Goal: Information Seeking & Learning: Learn about a topic

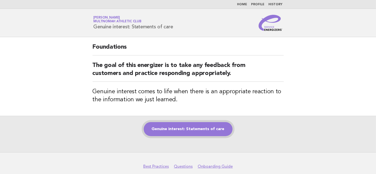
click at [181, 128] on link "Genuine interest: Statements of care" at bounding box center [188, 129] width 89 height 14
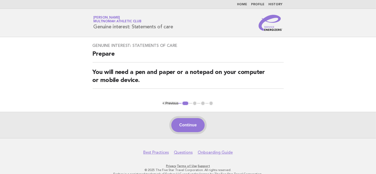
click at [181, 124] on button "Continue" at bounding box center [187, 125] width 33 height 14
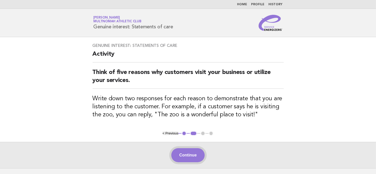
click at [190, 154] on button "Continue" at bounding box center [187, 155] width 33 height 14
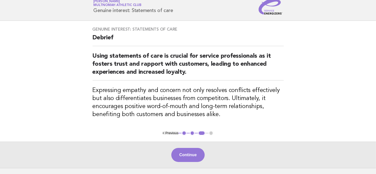
scroll to position [25, 0]
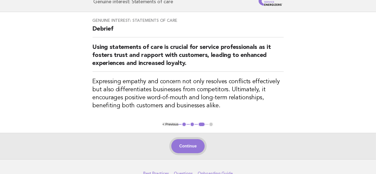
click at [186, 147] on button "Continue" at bounding box center [187, 146] width 33 height 14
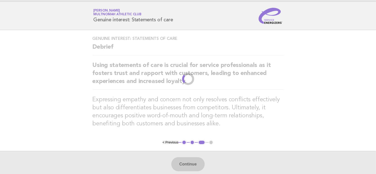
scroll to position [0, 0]
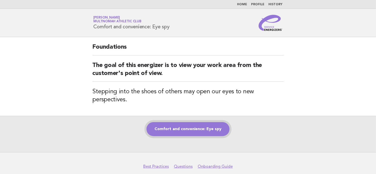
click at [195, 127] on link "Comfort and convenience: Eye spy" at bounding box center [187, 129] width 83 height 14
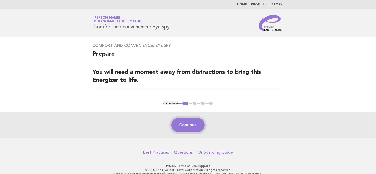
click at [189, 122] on button "Continue" at bounding box center [187, 125] width 33 height 14
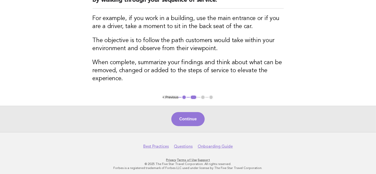
scroll to position [82, 0]
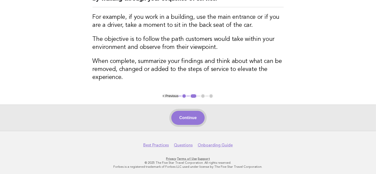
click at [181, 116] on button "Continue" at bounding box center [187, 118] width 33 height 14
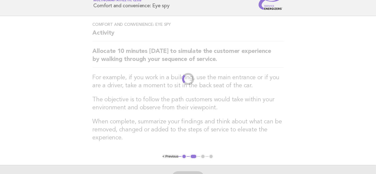
scroll to position [0, 0]
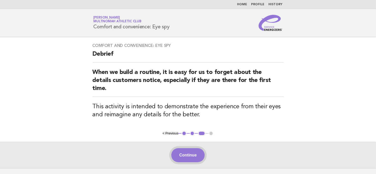
click at [184, 156] on button "Continue" at bounding box center [187, 155] width 33 height 14
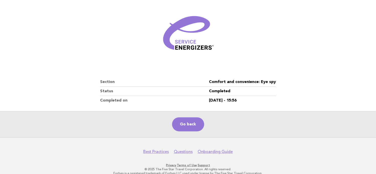
scroll to position [63, 0]
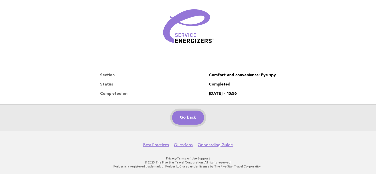
click at [183, 114] on link "Go back" at bounding box center [188, 118] width 32 height 14
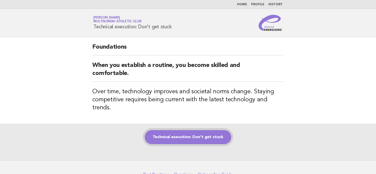
click at [196, 130] on link "Technical execution: Don't get stuck" at bounding box center [188, 137] width 87 height 14
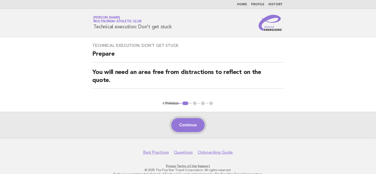
click at [183, 124] on button "Continue" at bounding box center [187, 125] width 33 height 14
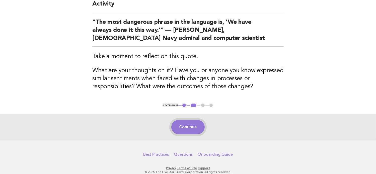
click at [192, 129] on button "Continue" at bounding box center [187, 127] width 33 height 14
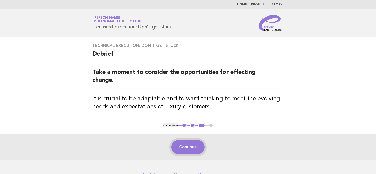
click at [189, 147] on button "Continue" at bounding box center [187, 147] width 33 height 14
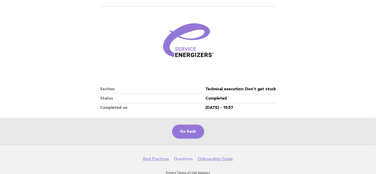
scroll to position [63, 0]
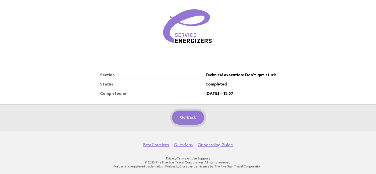
click at [188, 114] on link "Go back" at bounding box center [188, 118] width 32 height 14
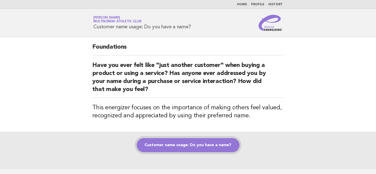
click at [185, 143] on link "Customer name usage: Do you have a name?" at bounding box center [188, 145] width 103 height 14
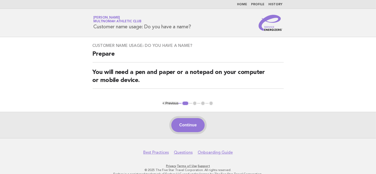
click at [193, 123] on button "Continue" at bounding box center [187, 125] width 33 height 14
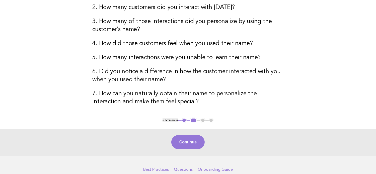
scroll to position [146, 0]
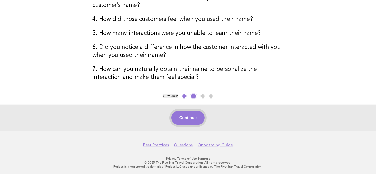
click at [195, 116] on button "Continue" at bounding box center [187, 118] width 33 height 14
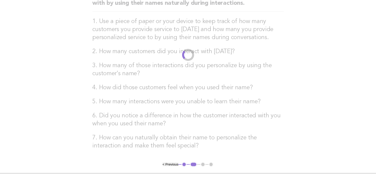
scroll to position [0, 0]
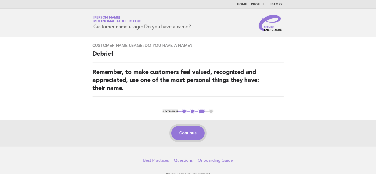
click at [187, 136] on button "Continue" at bounding box center [187, 133] width 33 height 14
